Goal: Task Accomplishment & Management: Manage account settings

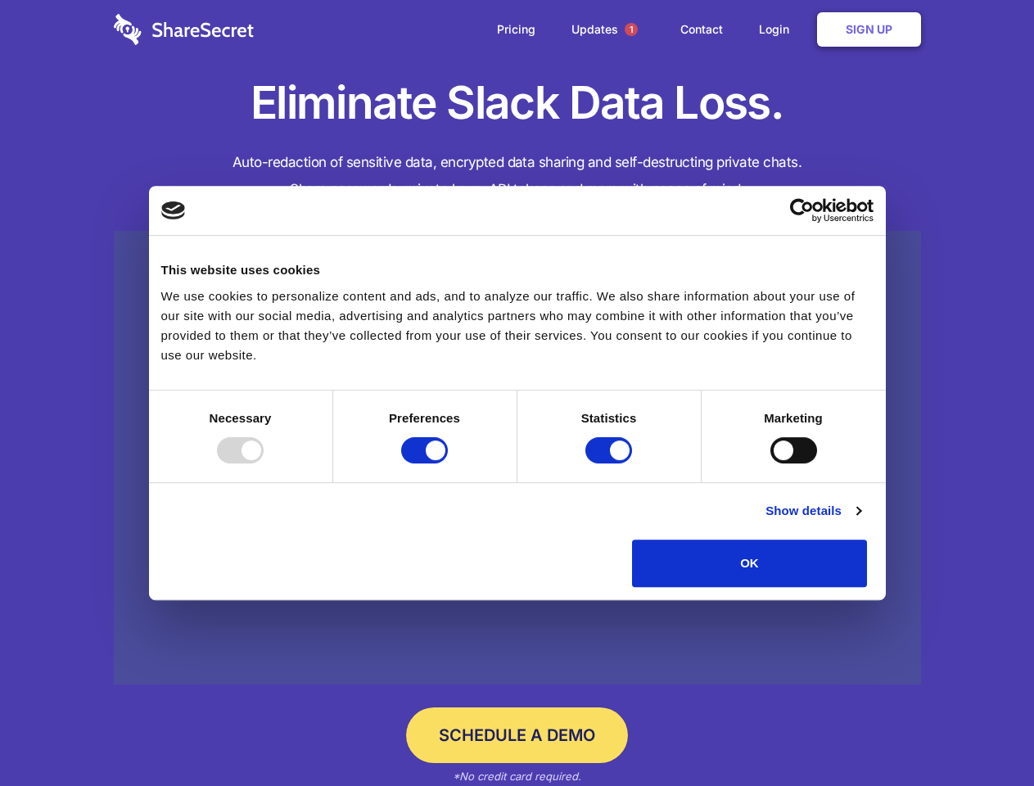
click at [264, 463] on div at bounding box center [240, 450] width 47 height 26
click at [448, 463] on input "Preferences" at bounding box center [424, 450] width 47 height 26
checkbox input "false"
click at [611, 463] on input "Statistics" at bounding box center [608, 450] width 47 height 26
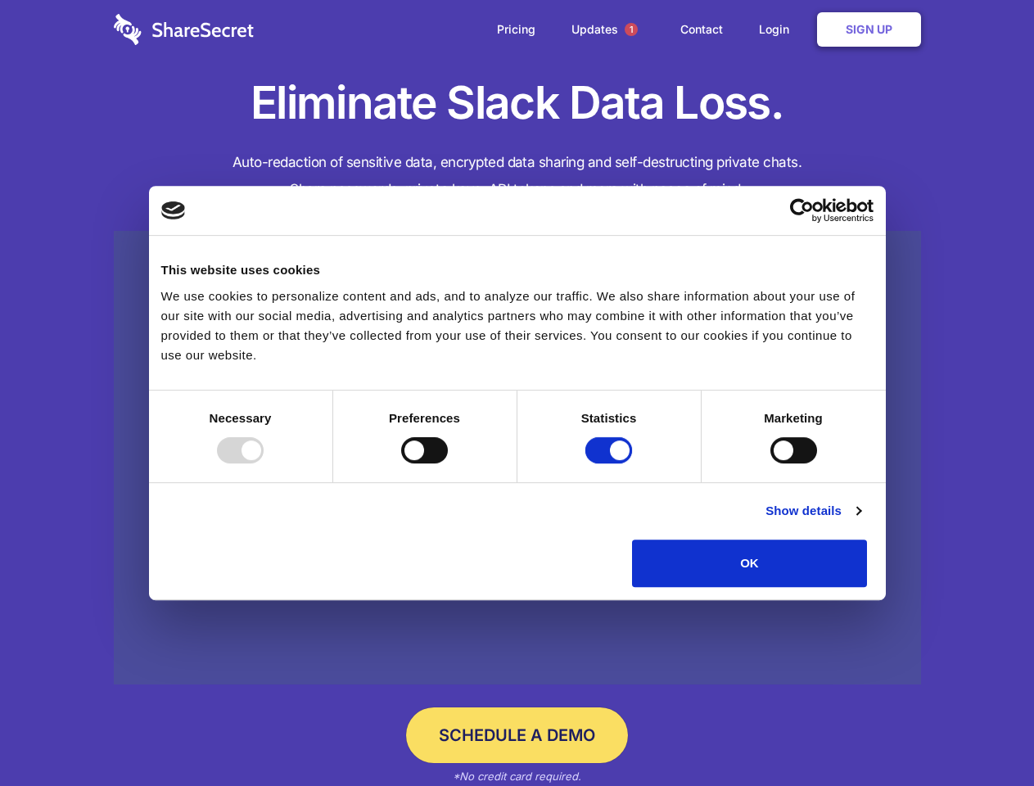
checkbox input "false"
click at [770, 463] on input "Marketing" at bounding box center [793, 450] width 47 height 26
checkbox input "true"
click at [860, 520] on link "Show details" at bounding box center [812, 511] width 95 height 20
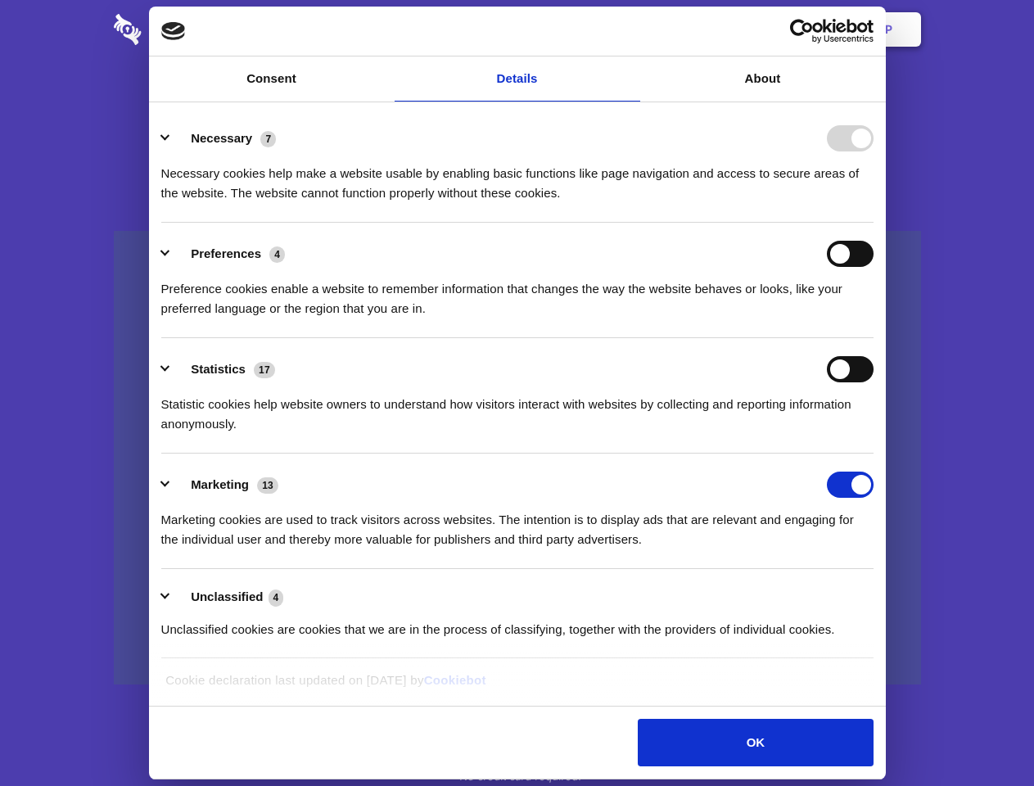
click at [873, 223] on li "Necessary 7 Necessary cookies help make a website usable by enabling basic func…" at bounding box center [517, 164] width 712 height 115
